Goal: Task Accomplishment & Management: Manage account settings

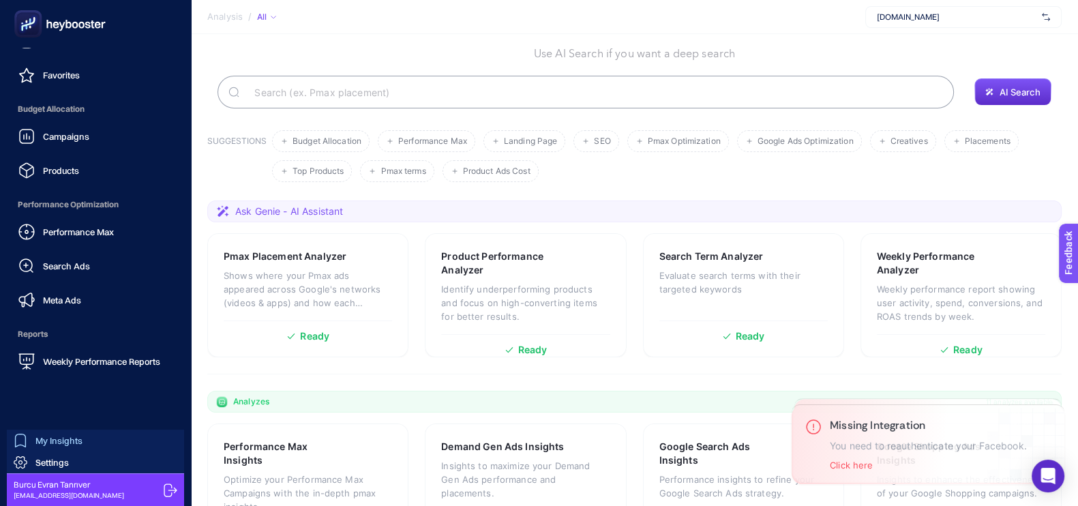
scroll to position [170, 0]
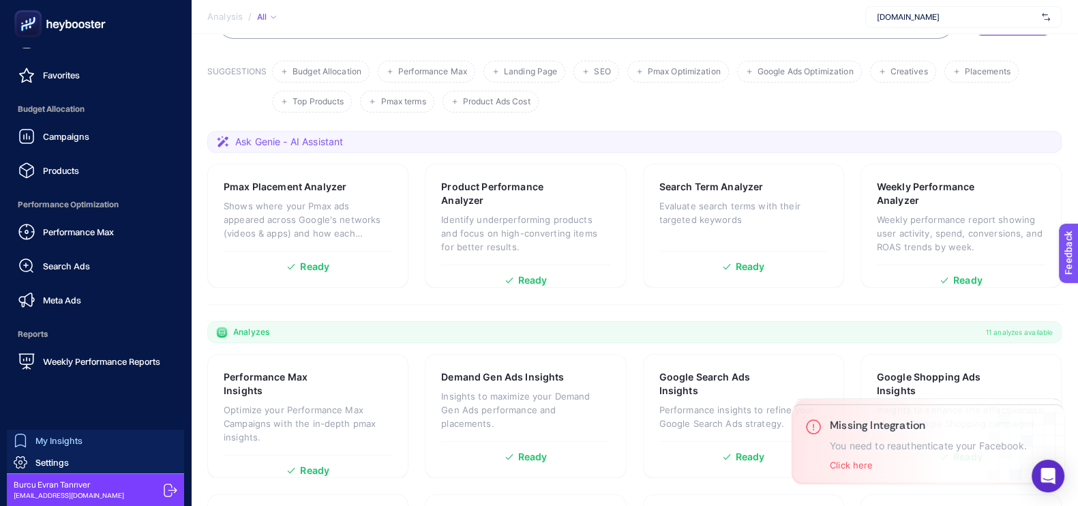
click at [65, 450] on link "My Insights" at bounding box center [95, 441] width 177 height 22
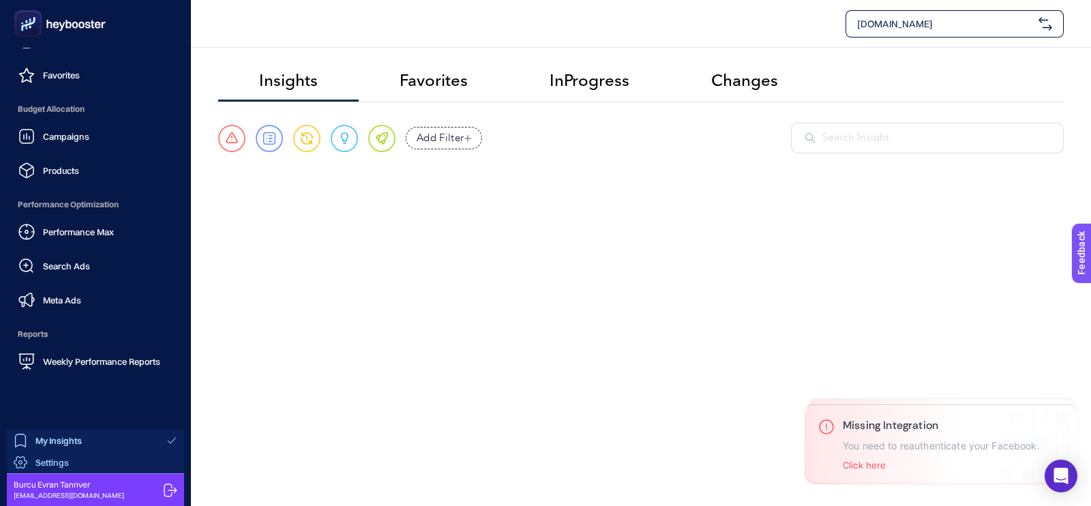
click at [61, 461] on span "Settings" at bounding box center [51, 462] width 33 height 11
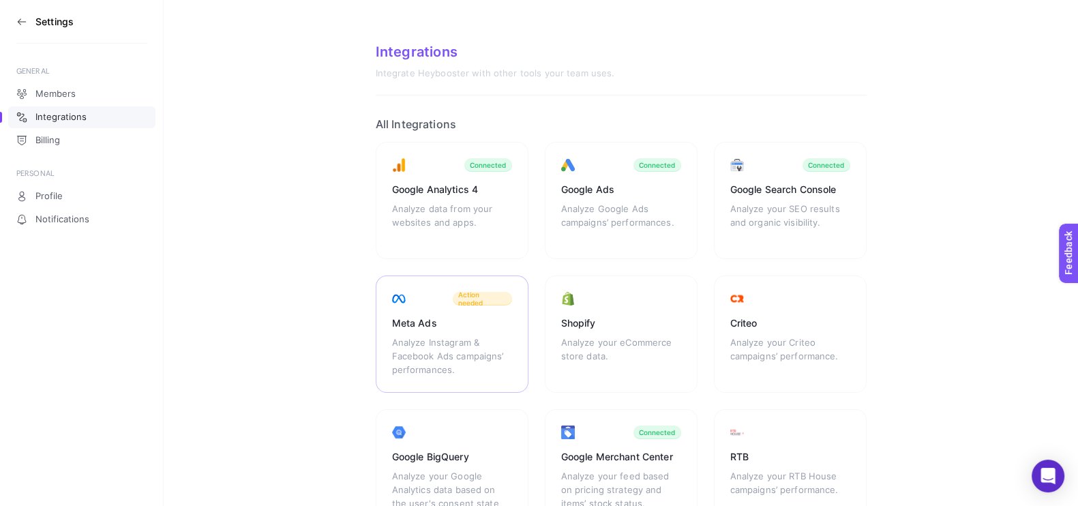
click at [488, 319] on div "Meta Ads" at bounding box center [452, 323] width 120 height 14
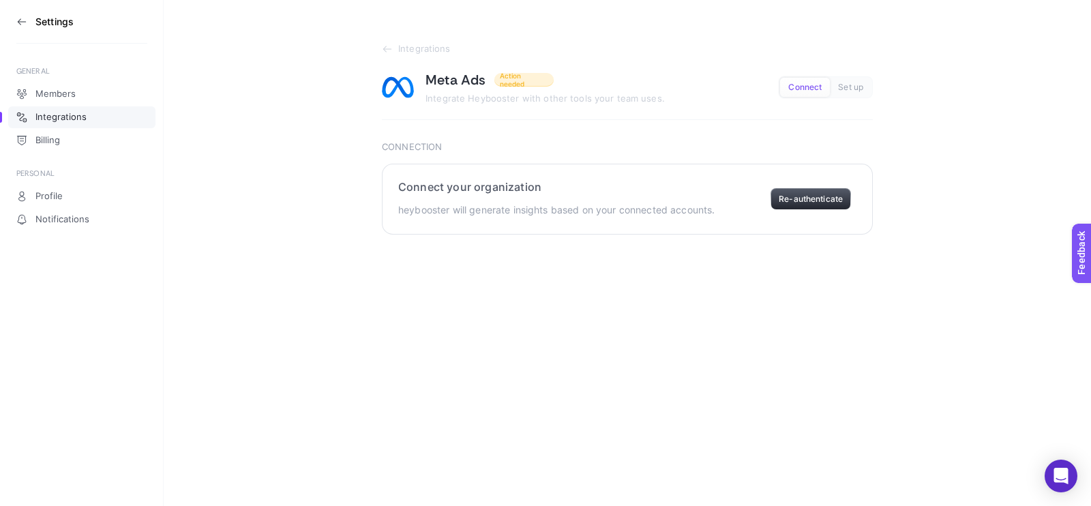
click at [809, 196] on button "Re-authenticate" at bounding box center [811, 199] width 80 height 22
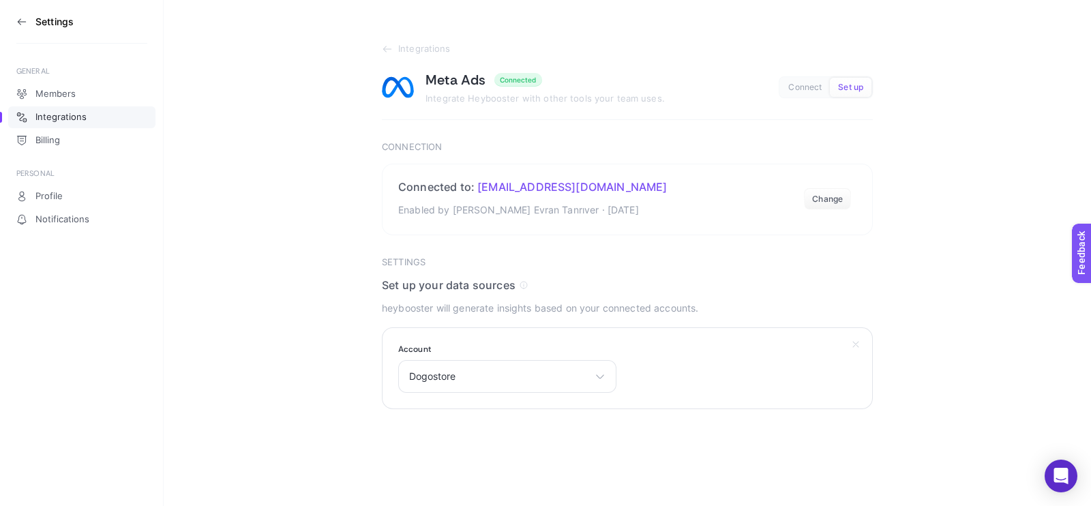
click at [531, 394] on section "Account Dogostore Seckin Ozdemir Burcu Evran 10201545847206604 Dogostore DOGO A…" at bounding box center [627, 368] width 491 height 82
click at [540, 381] on span "Dogostore" at bounding box center [499, 376] width 180 height 11
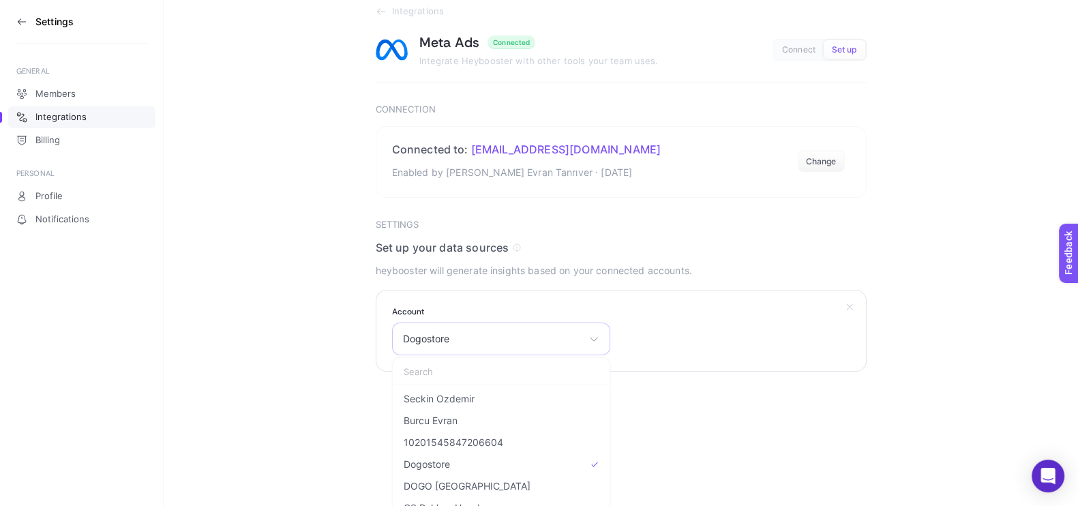
scroll to position [59, 0]
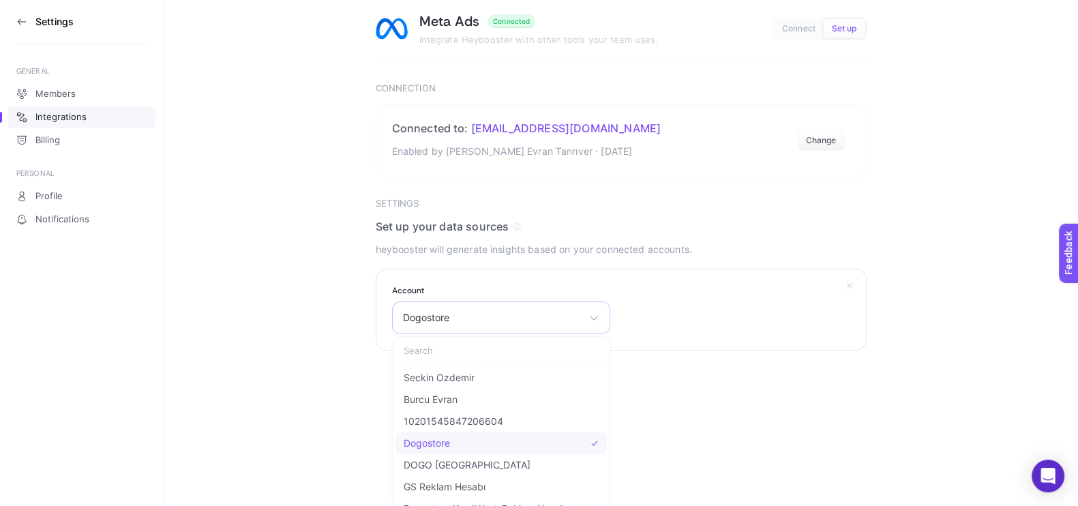
click at [456, 454] on li "Dogostore" at bounding box center [501, 465] width 211 height 22
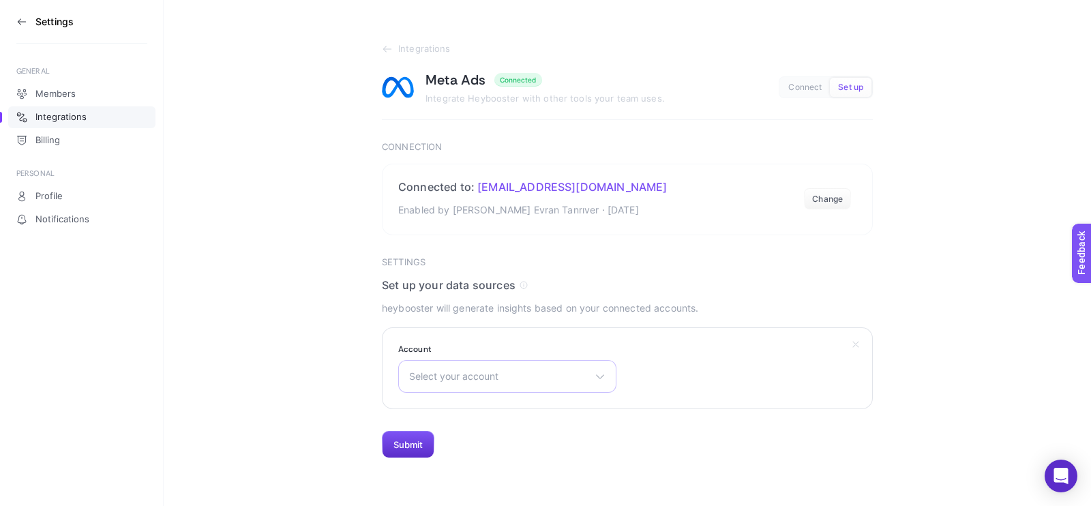
click at [452, 387] on div "Select your account Seckin Ozdemir Burcu Evran 10201545847206604 Dogostore DOGO…" at bounding box center [507, 376] width 218 height 33
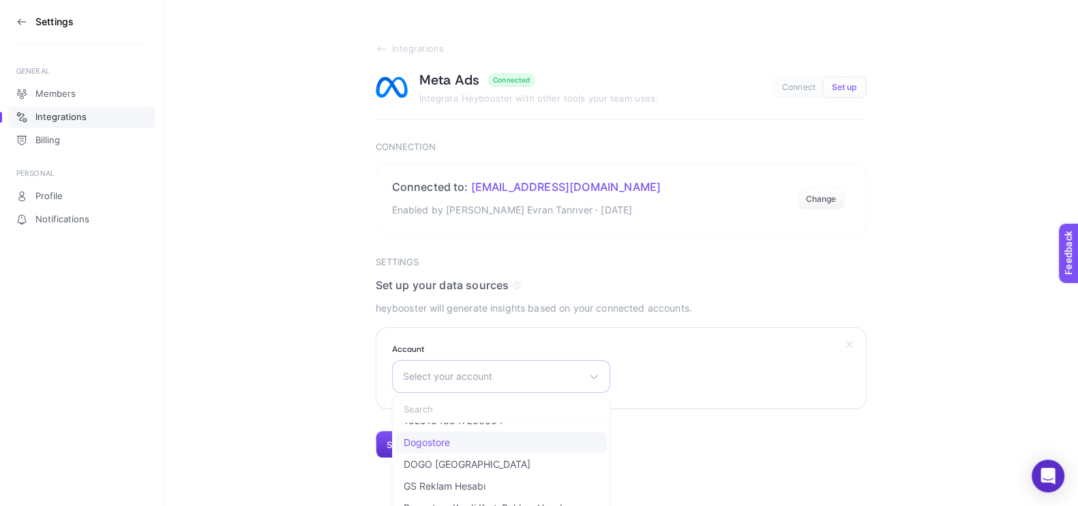
click at [439, 445] on span "Dogostore" at bounding box center [427, 442] width 46 height 11
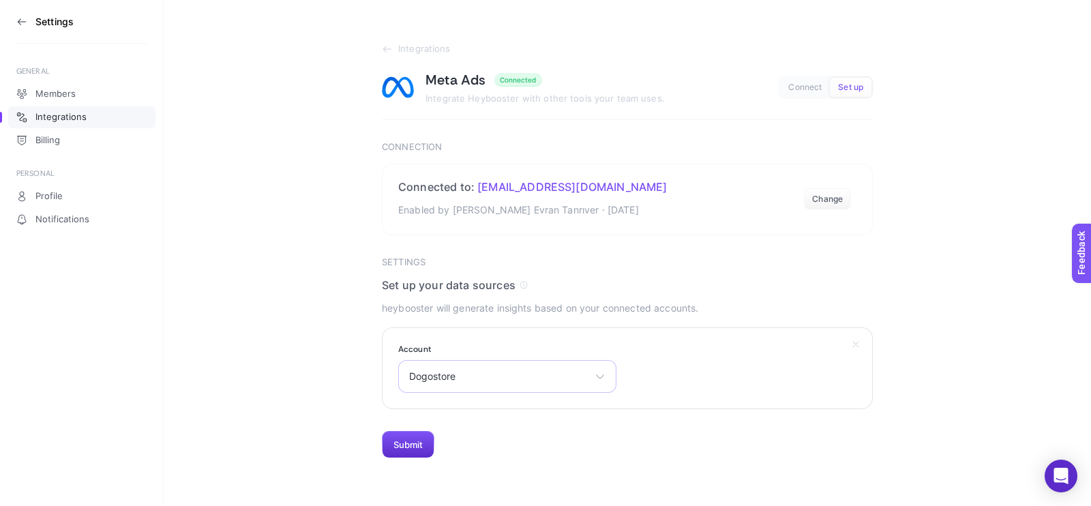
click at [495, 372] on span "Dogostore" at bounding box center [499, 376] width 180 height 11
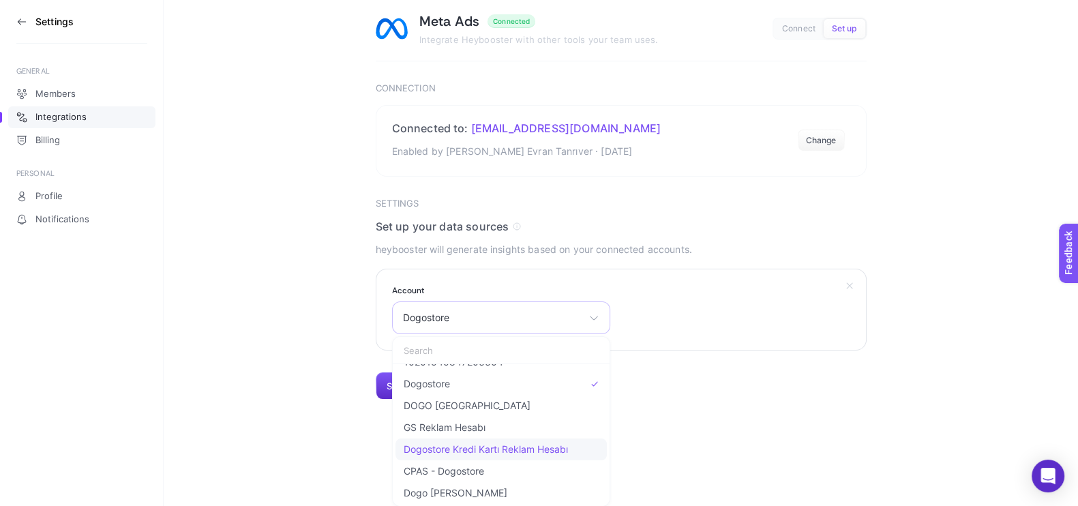
scroll to position [0, 0]
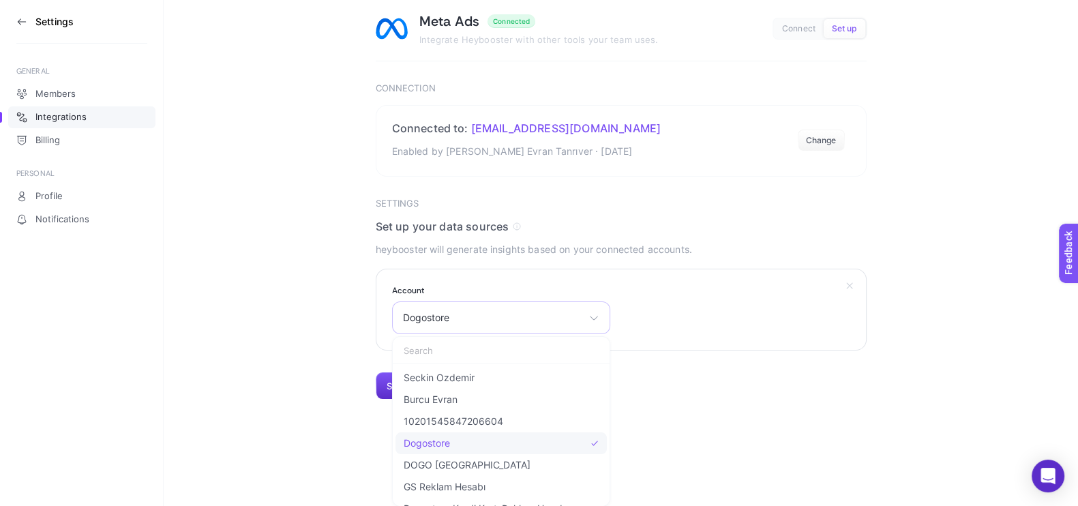
click at [431, 454] on li "Dogostore" at bounding box center [501, 465] width 211 height 22
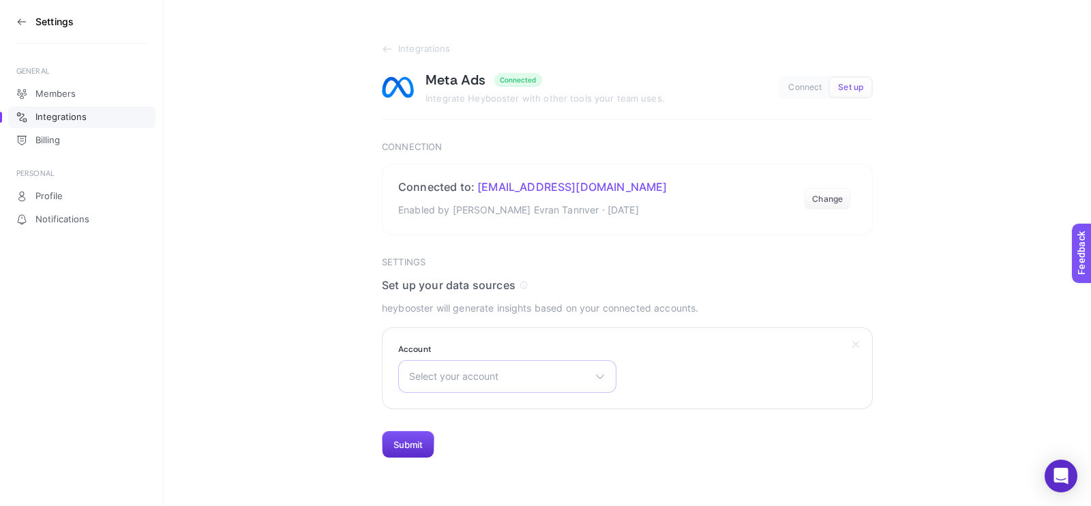
click at [456, 371] on span "Select your account" at bounding box center [499, 376] width 180 height 11
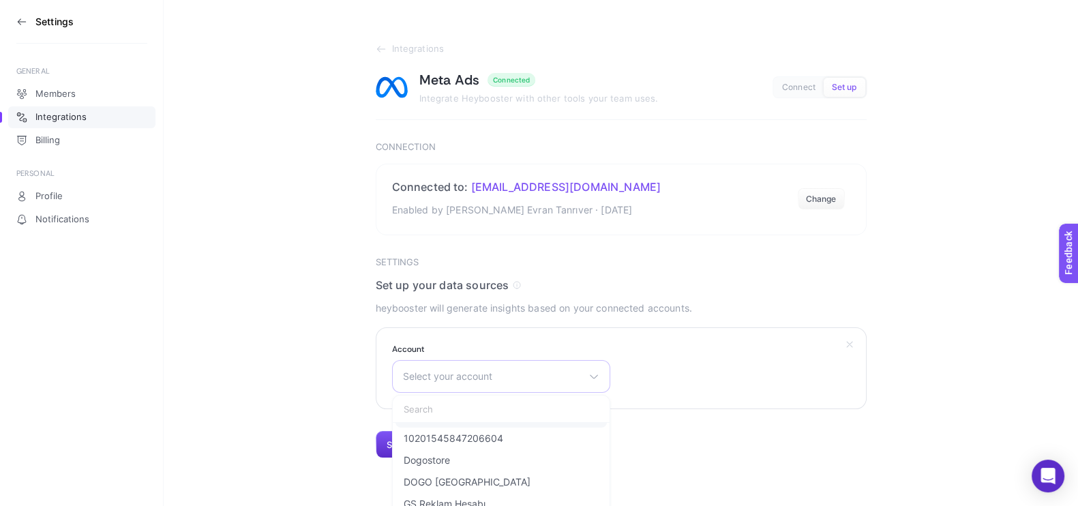
scroll to position [59, 0]
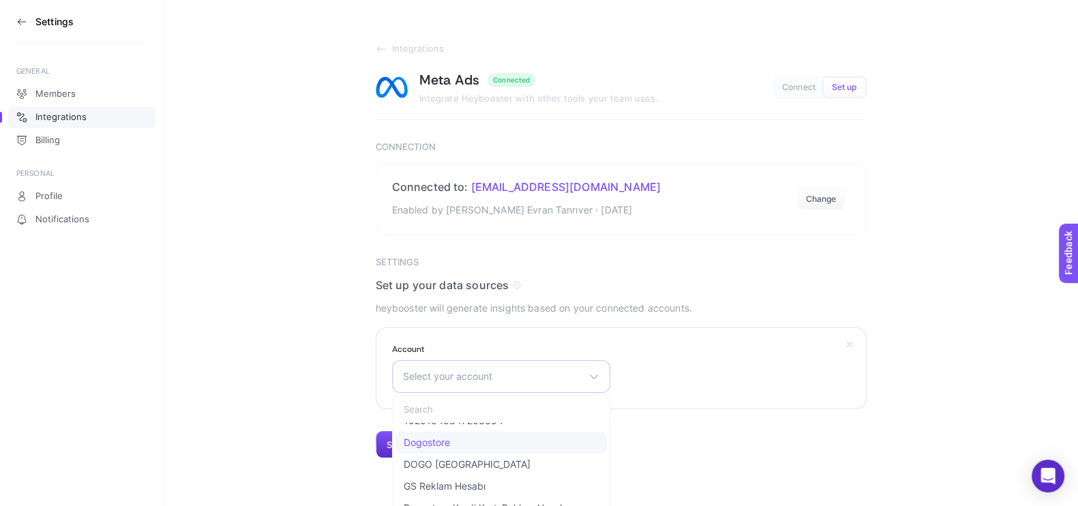
click at [454, 454] on li "Dogostore" at bounding box center [501, 465] width 211 height 22
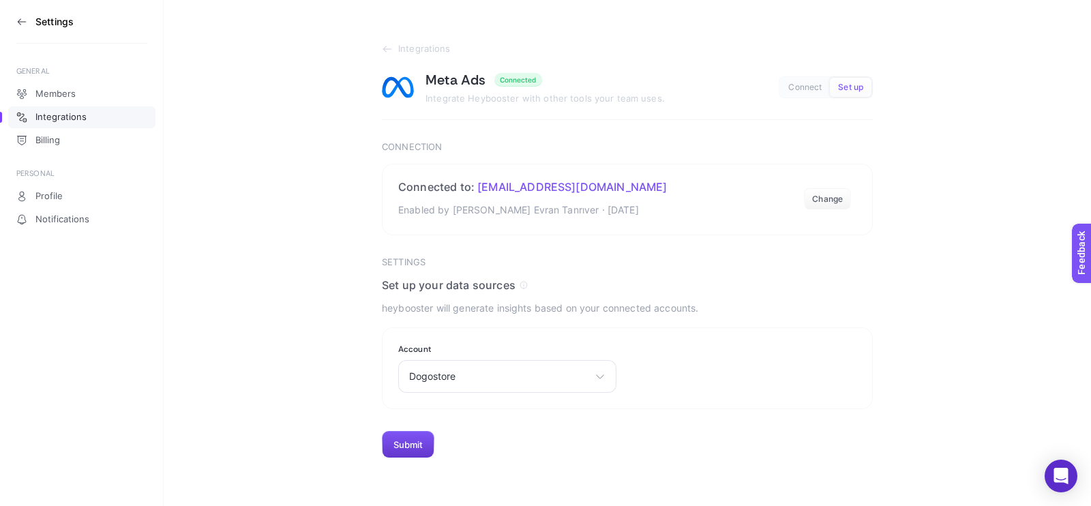
click at [396, 441] on button "Submit" at bounding box center [408, 444] width 53 height 27
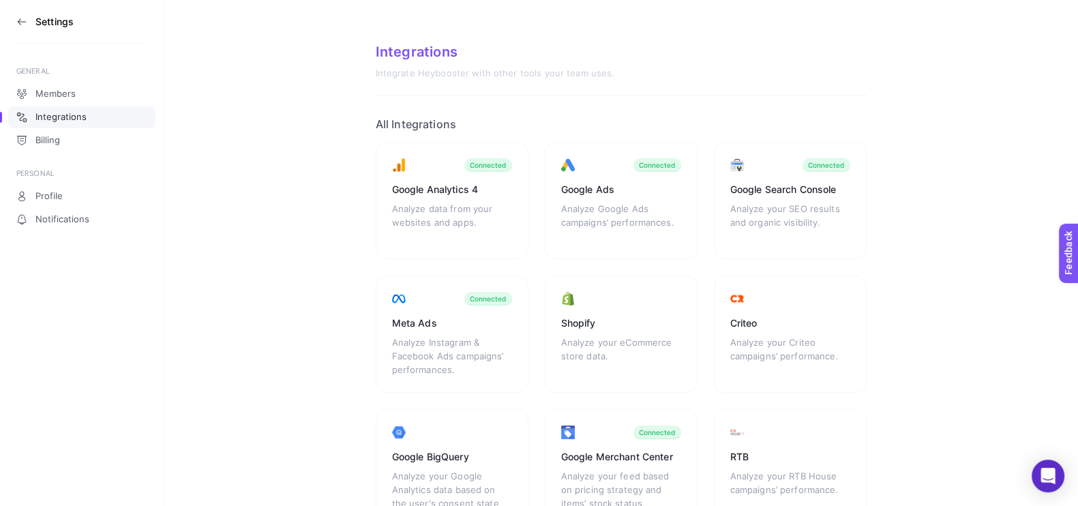
click at [29, 21] on section "Settings" at bounding box center [81, 22] width 131 height 44
click at [25, 20] on icon at bounding box center [21, 21] width 11 height 11
